Goal: Book appointment/travel/reservation

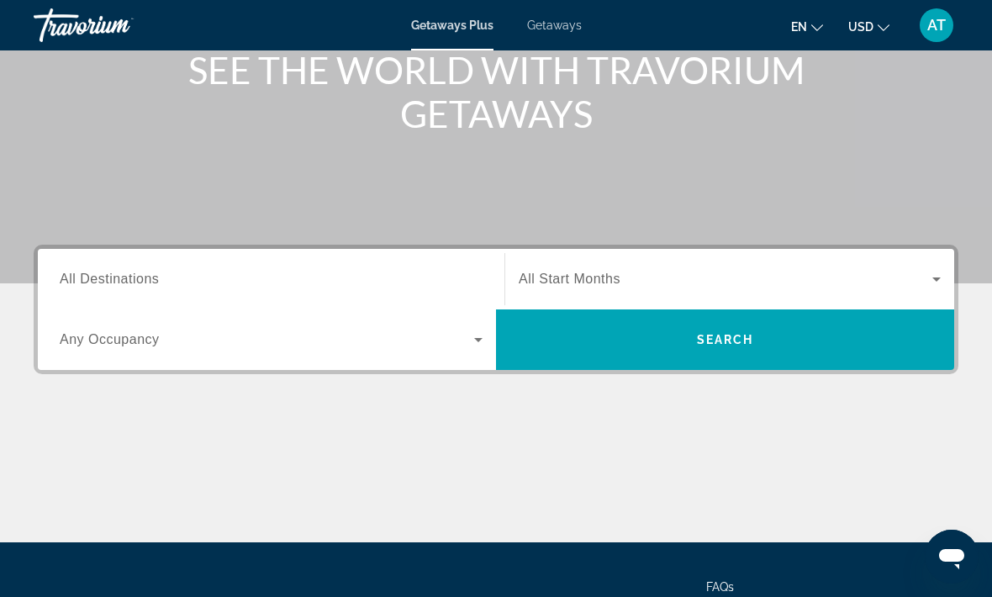
click at [150, 288] on div "Destination All Destinations" at bounding box center [271, 280] width 423 height 48
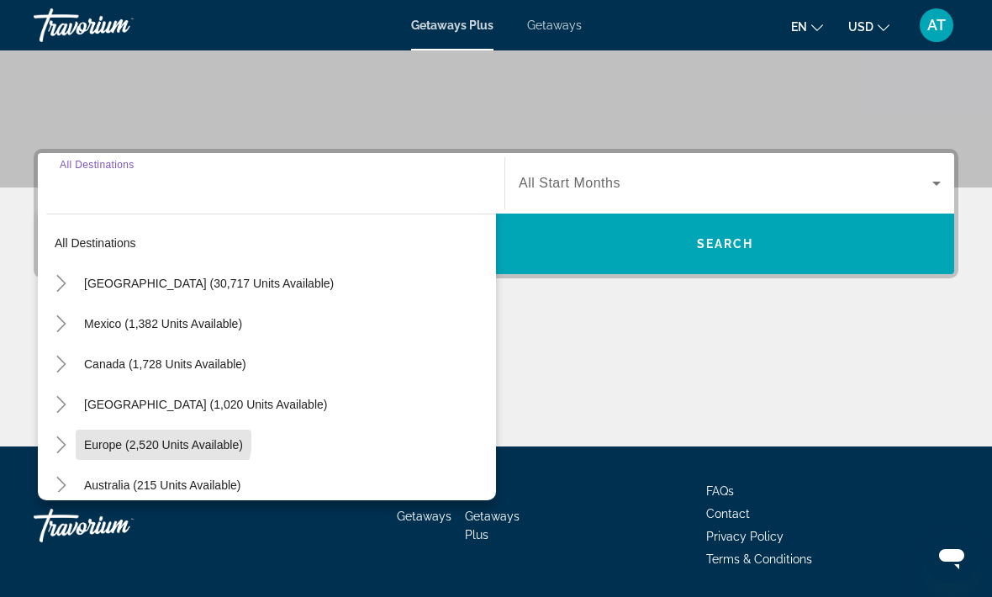
scroll to position [14, 0]
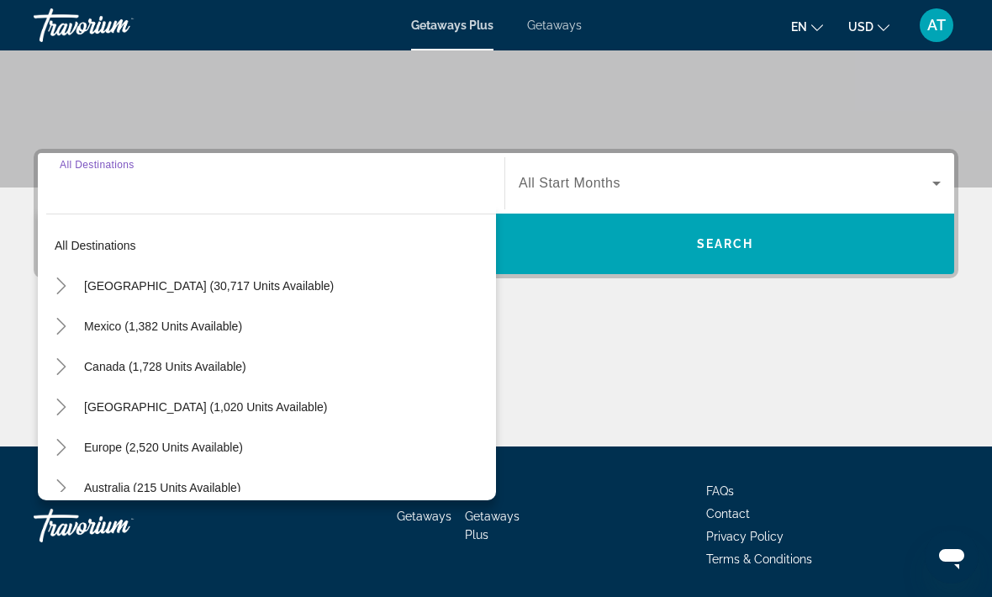
click at [143, 285] on span "[GEOGRAPHIC_DATA] (30,717 units available)" at bounding box center [209, 285] width 250 height 13
type input "**********"
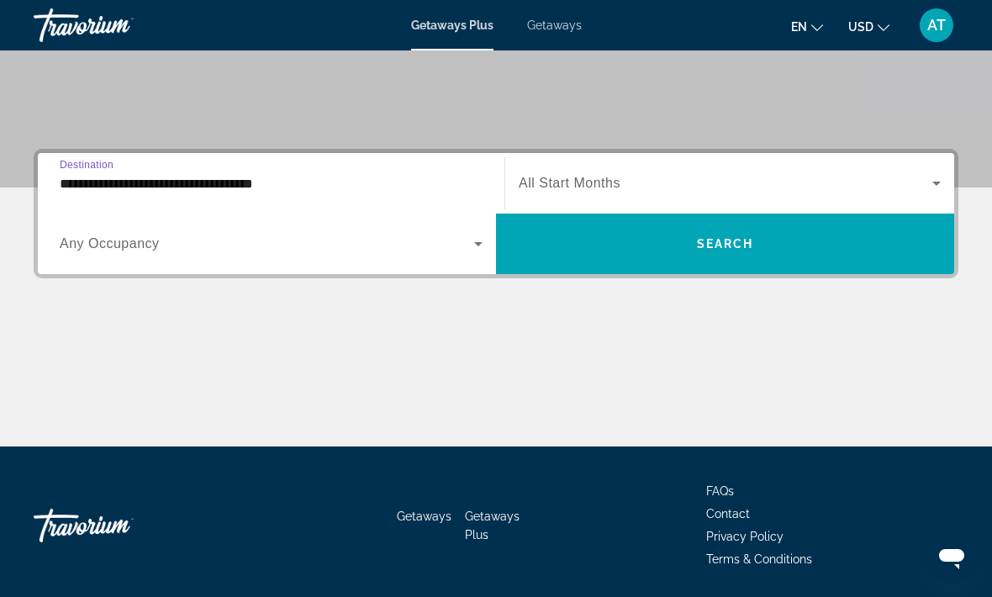
click at [888, 182] on span "Search widget" at bounding box center [726, 183] width 414 height 20
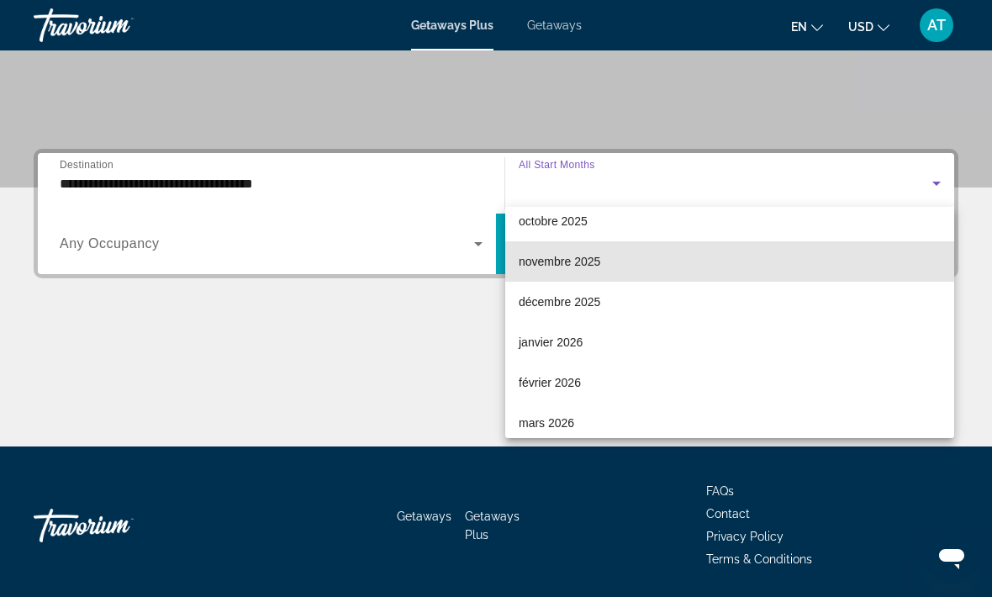
scroll to position [124, 0]
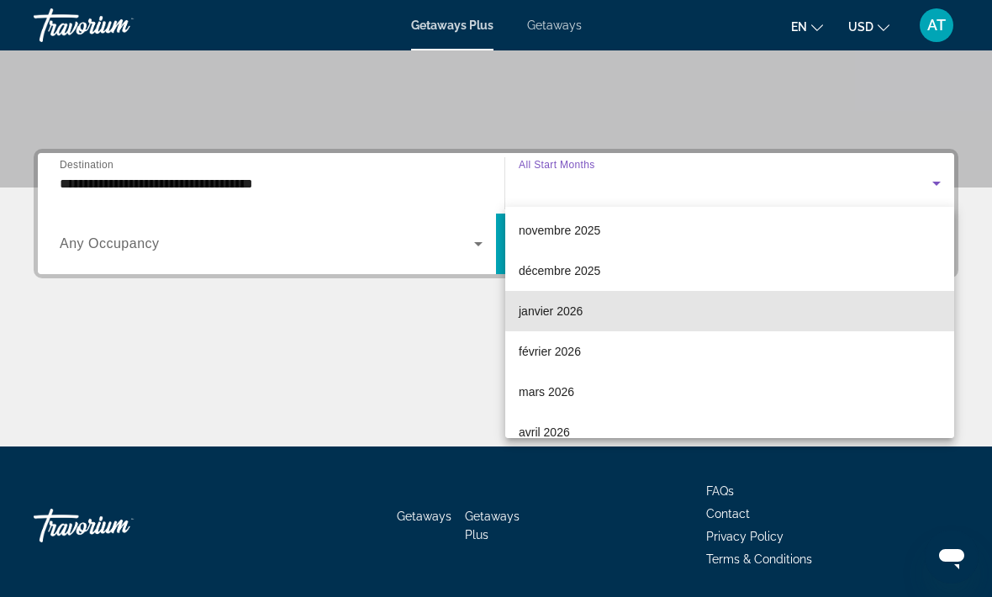
click at [809, 298] on mat-option "janvier 2026" at bounding box center [729, 311] width 449 height 40
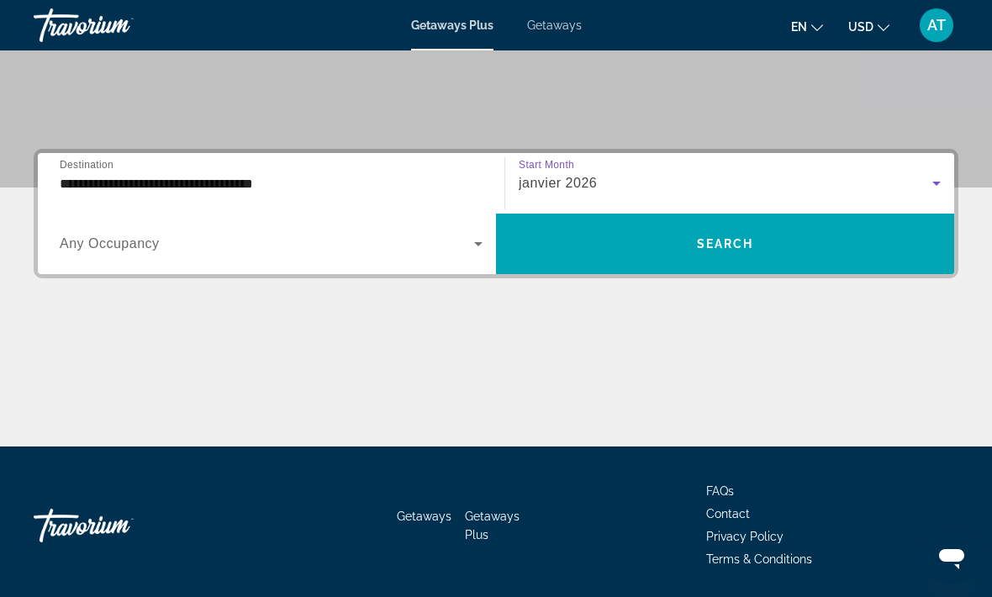
click at [187, 245] on span "Search widget" at bounding box center [267, 244] width 414 height 20
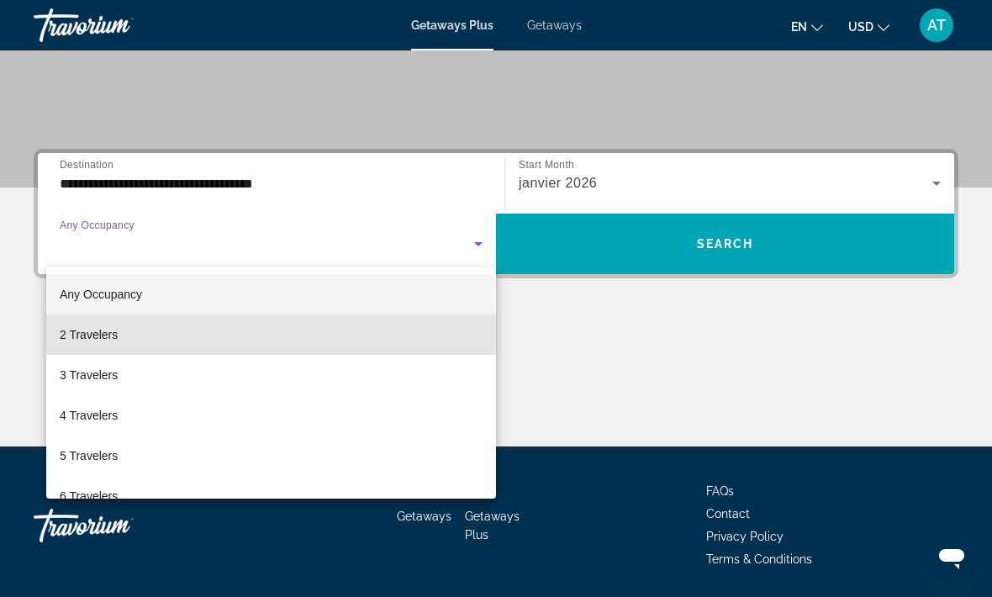
click at [115, 341] on span "2 Travelers" at bounding box center [89, 334] width 58 height 20
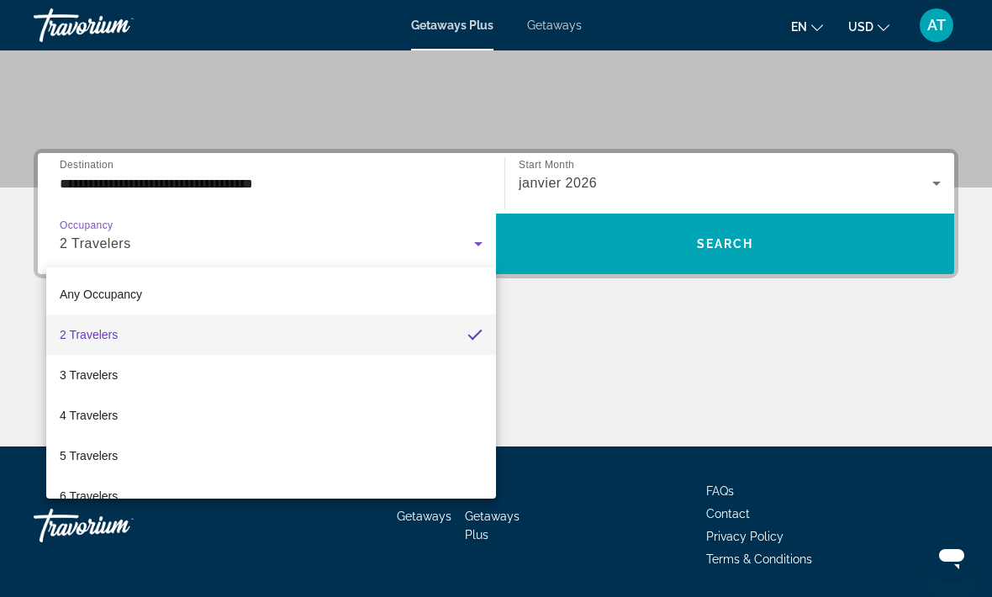
click at [835, 250] on span "Search widget" at bounding box center [725, 244] width 458 height 40
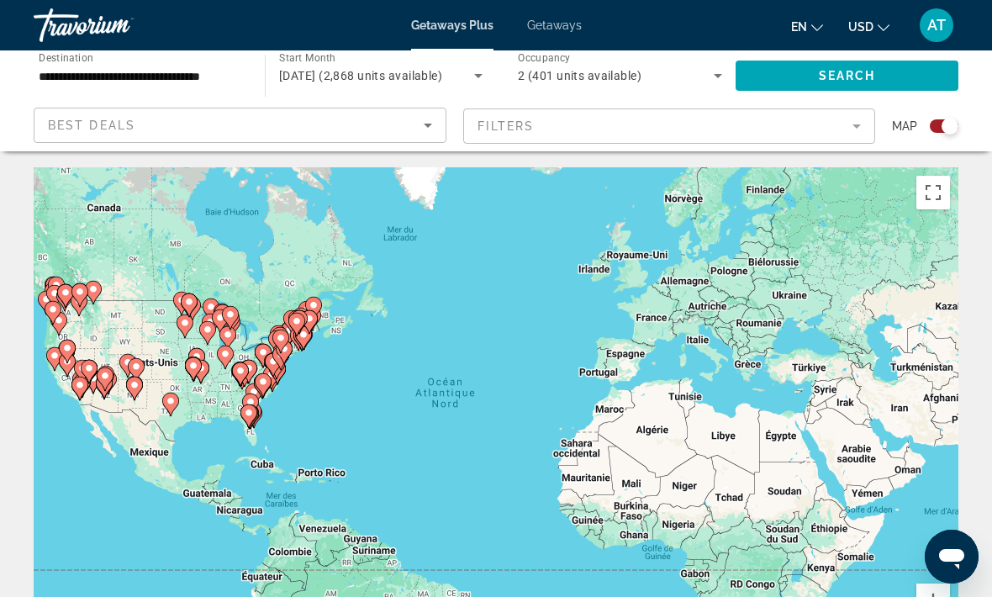
scroll to position [32, 0]
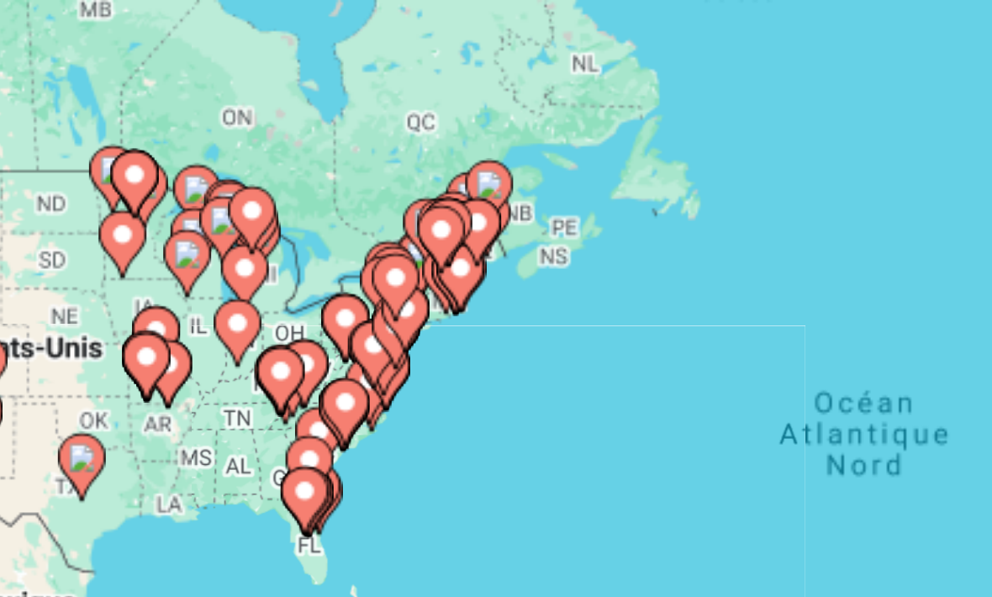
click at [283, 345] on gmp-advanced-marker "Main content" at bounding box center [291, 357] width 17 height 25
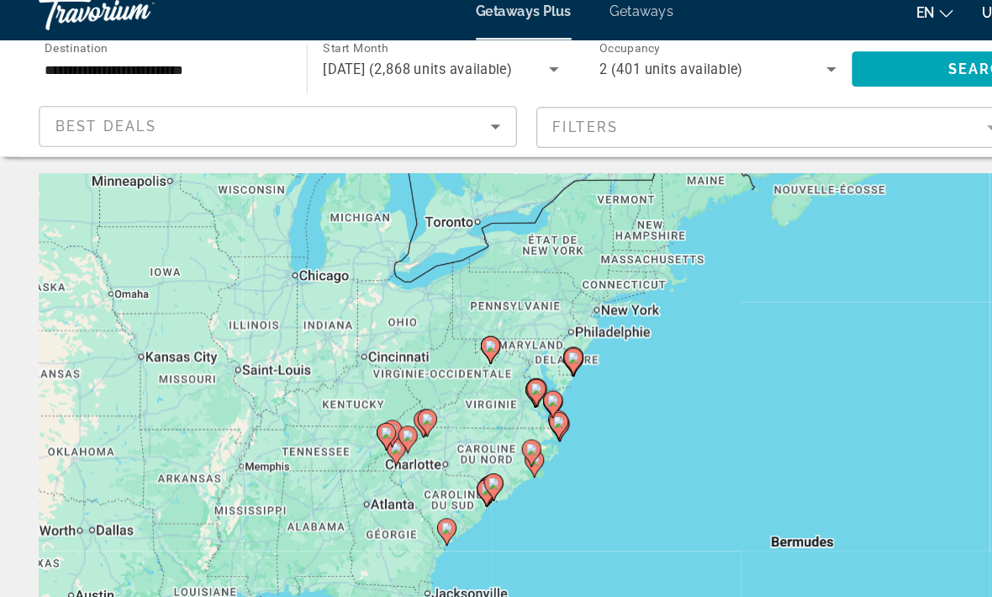
scroll to position [76, 0]
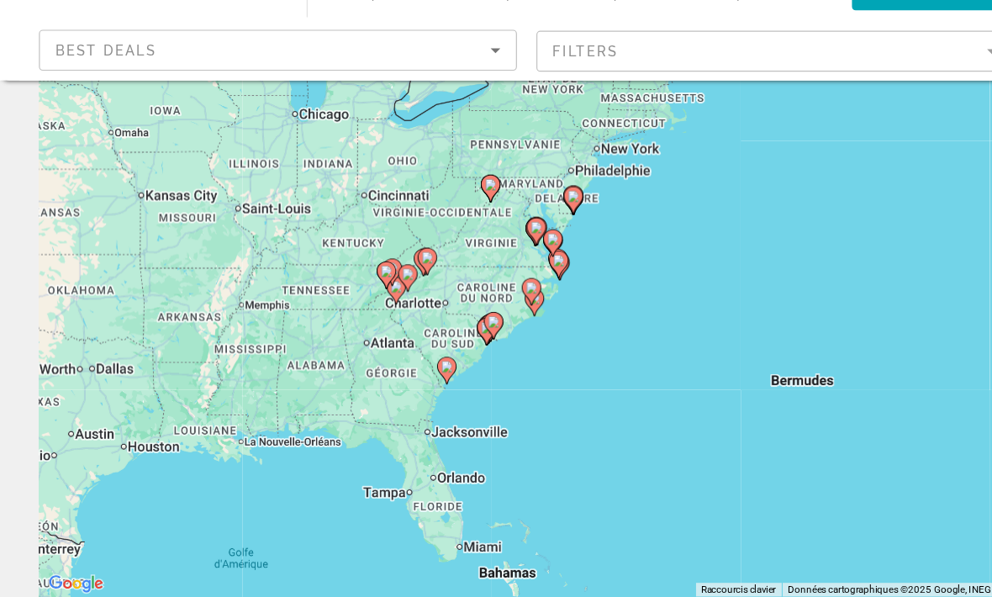
click at [284, 92] on div "Pour activer le glissement avec le clavier, appuyez sur Alt+Entrée. Une fois ce…" at bounding box center [496, 344] width 925 height 504
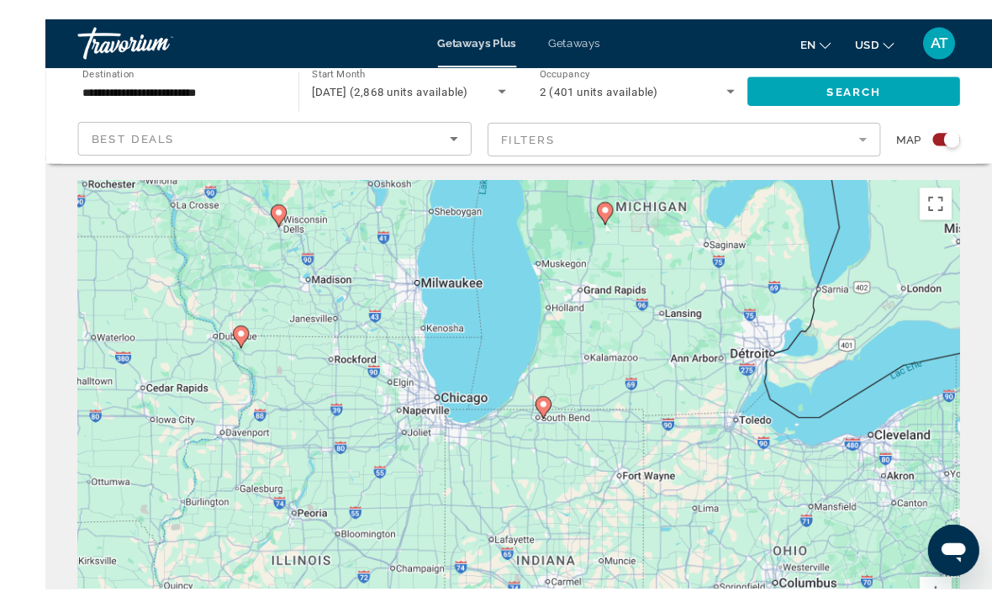
scroll to position [1, 0]
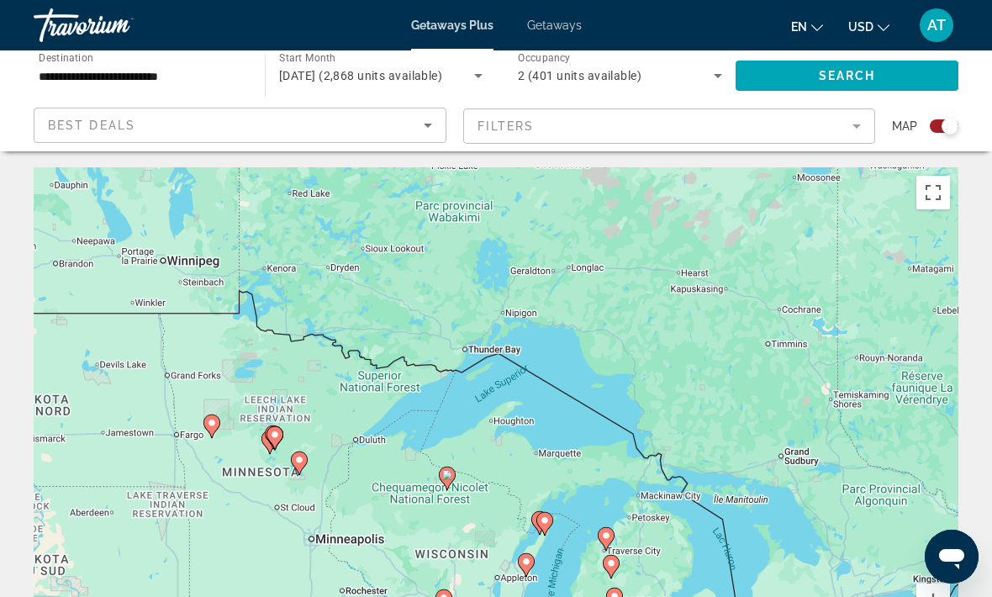
click at [209, 66] on input "**********" at bounding box center [141, 76] width 204 height 20
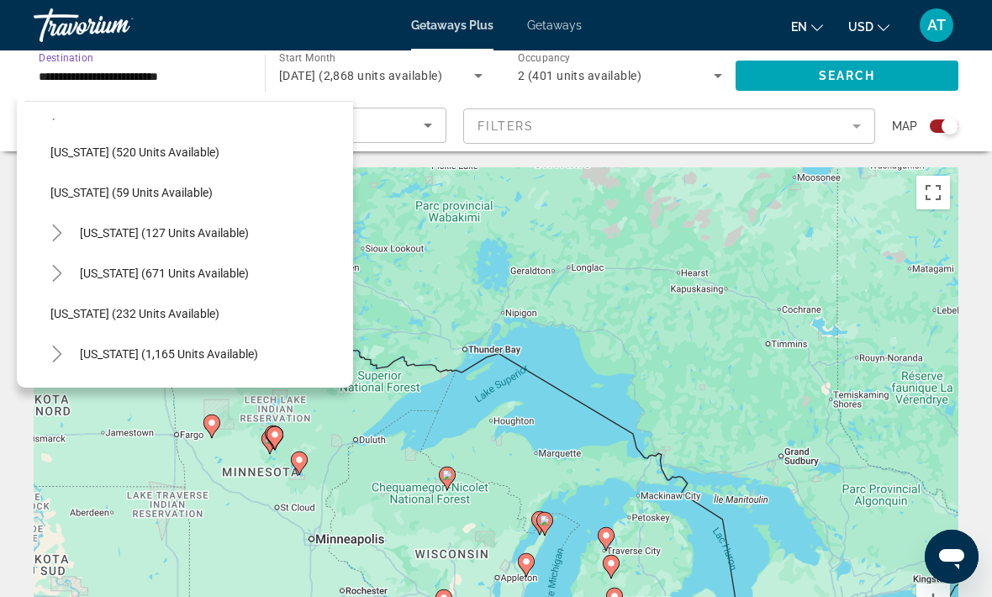
scroll to position [951, 0]
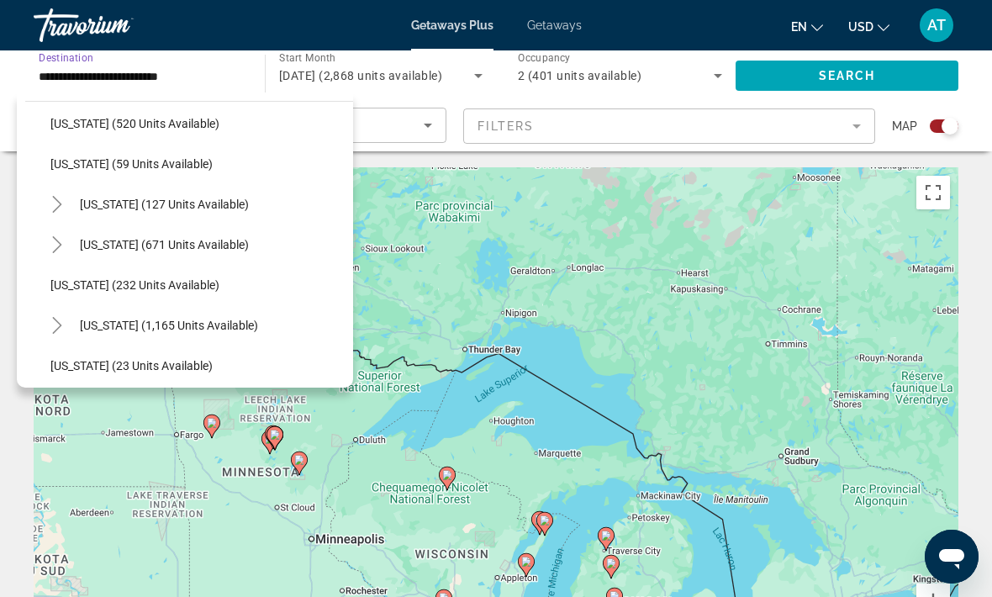
click at [247, 202] on span "Search widget" at bounding box center [164, 204] width 186 height 40
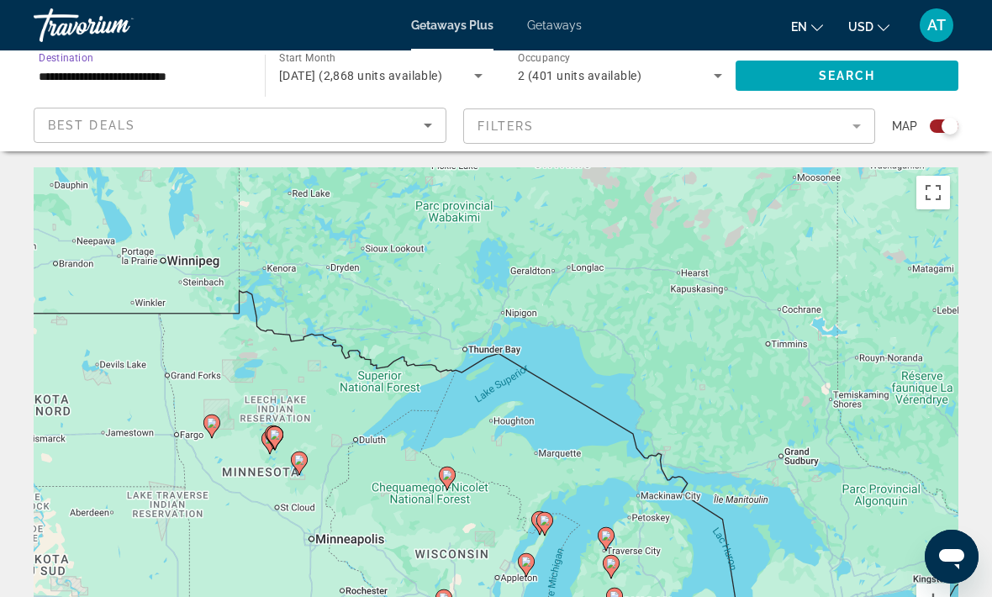
click at [854, 70] on span "Search" at bounding box center [847, 75] width 57 height 13
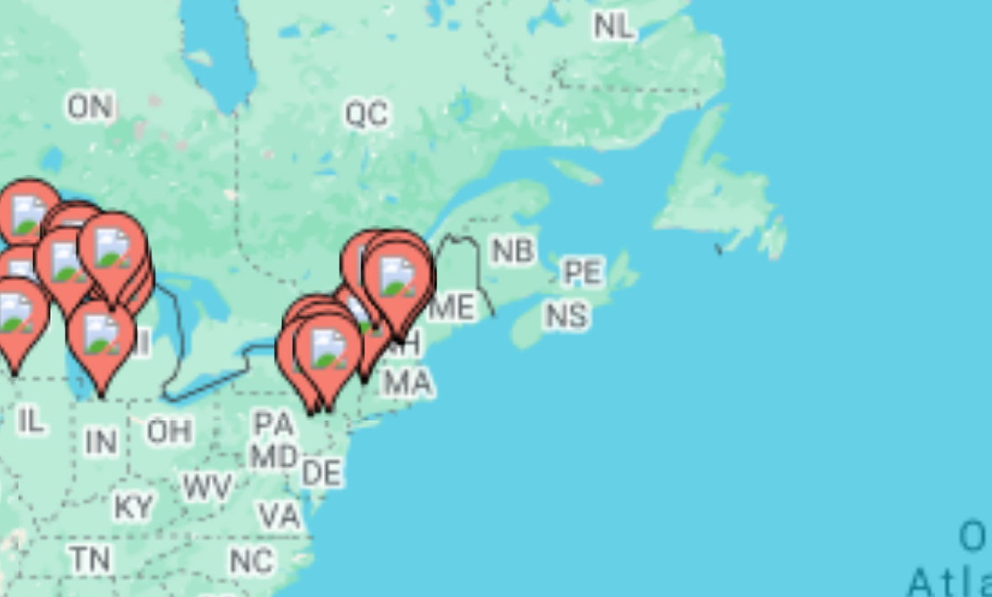
click at [293, 310] on image "Main content" at bounding box center [298, 315] width 10 height 10
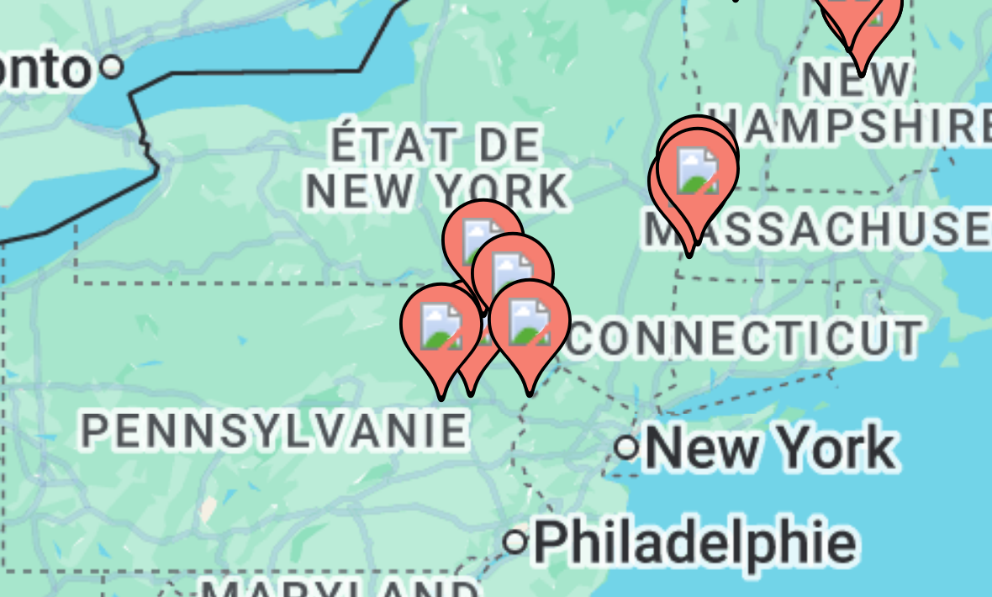
type input "**********"
click at [386, 415] on icon "Main content" at bounding box center [393, 426] width 15 height 22
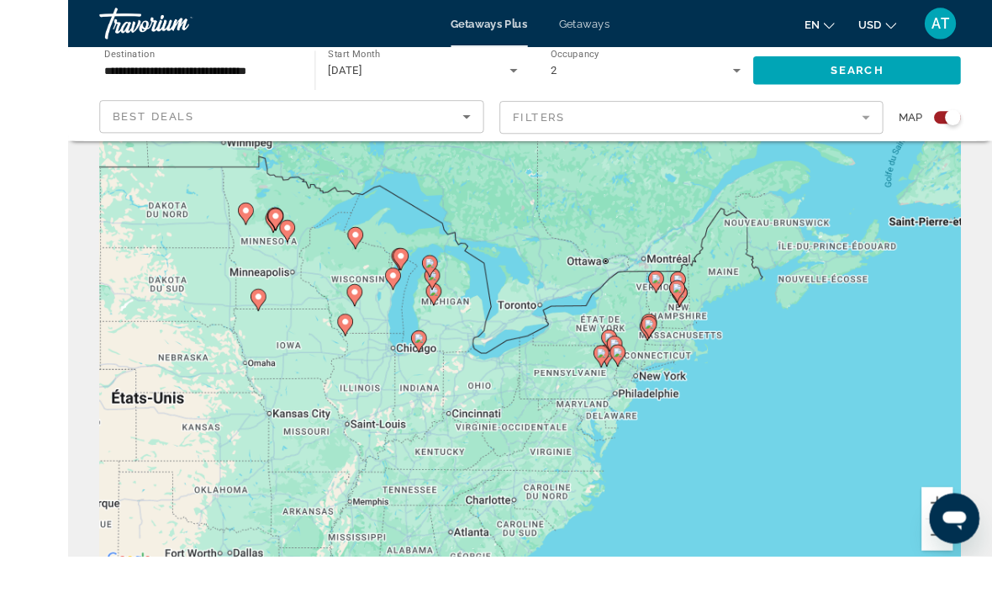
scroll to position [90, 0]
